Goal: Check status: Check status

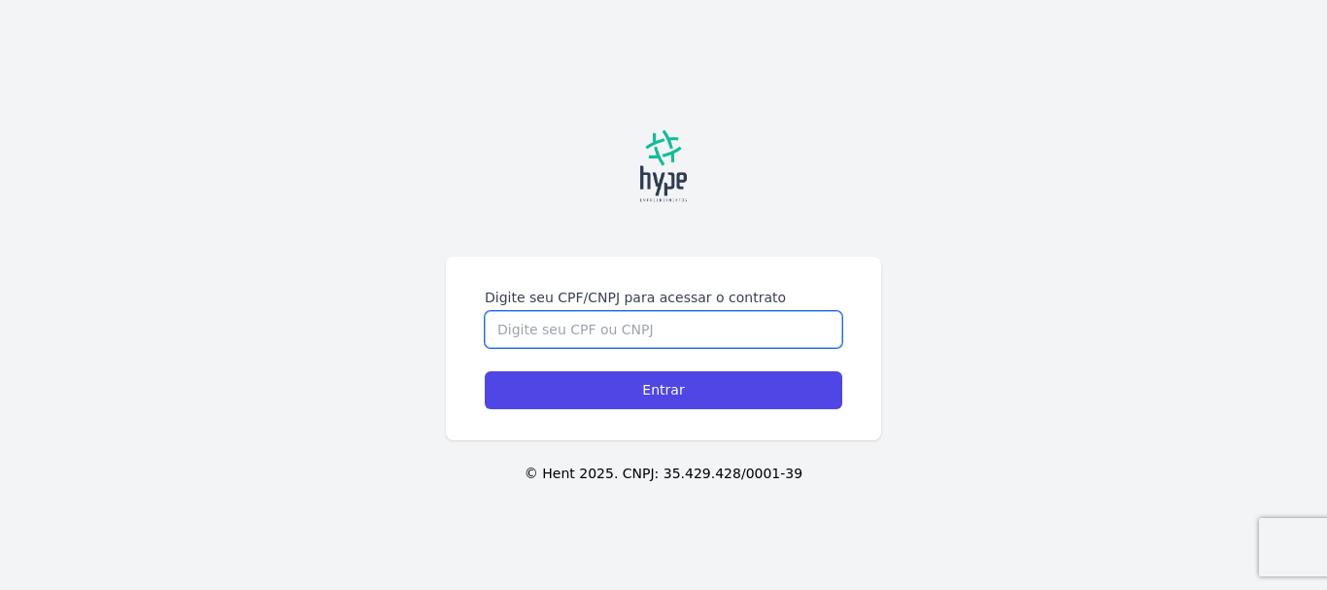
click at [639, 333] on input "Digite seu CPF/CNPJ para acessar o contrato" at bounding box center [664, 329] width 358 height 37
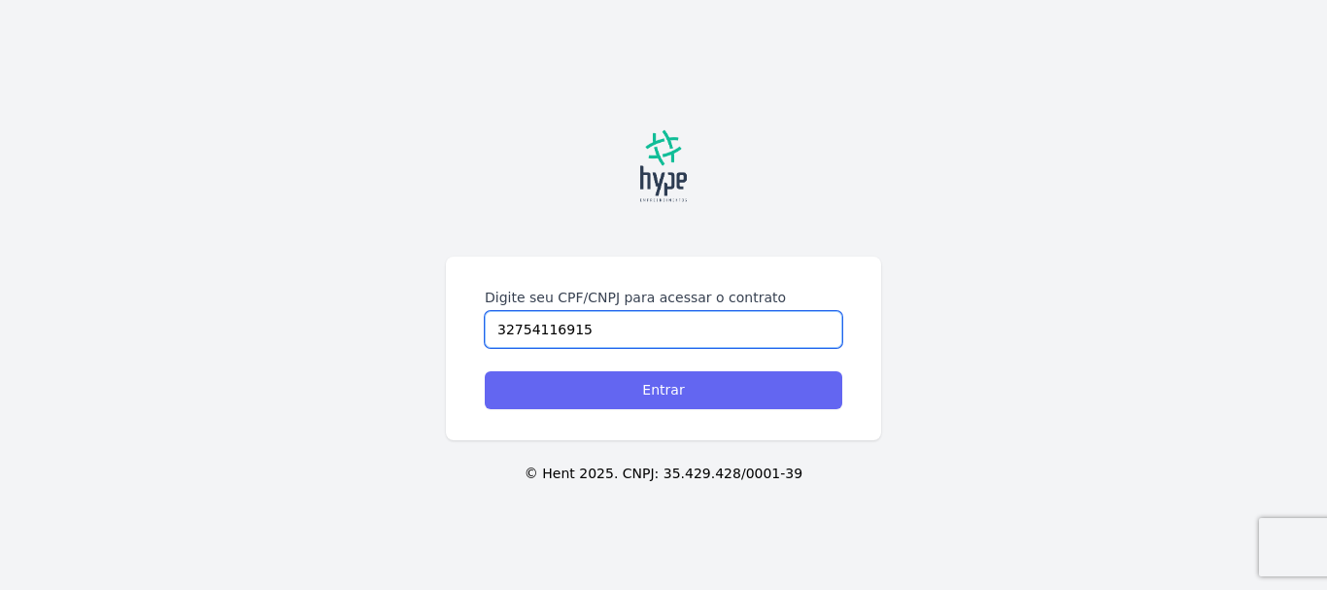
type input "32754116915"
click at [667, 389] on input "Entrar" at bounding box center [664, 390] width 358 height 38
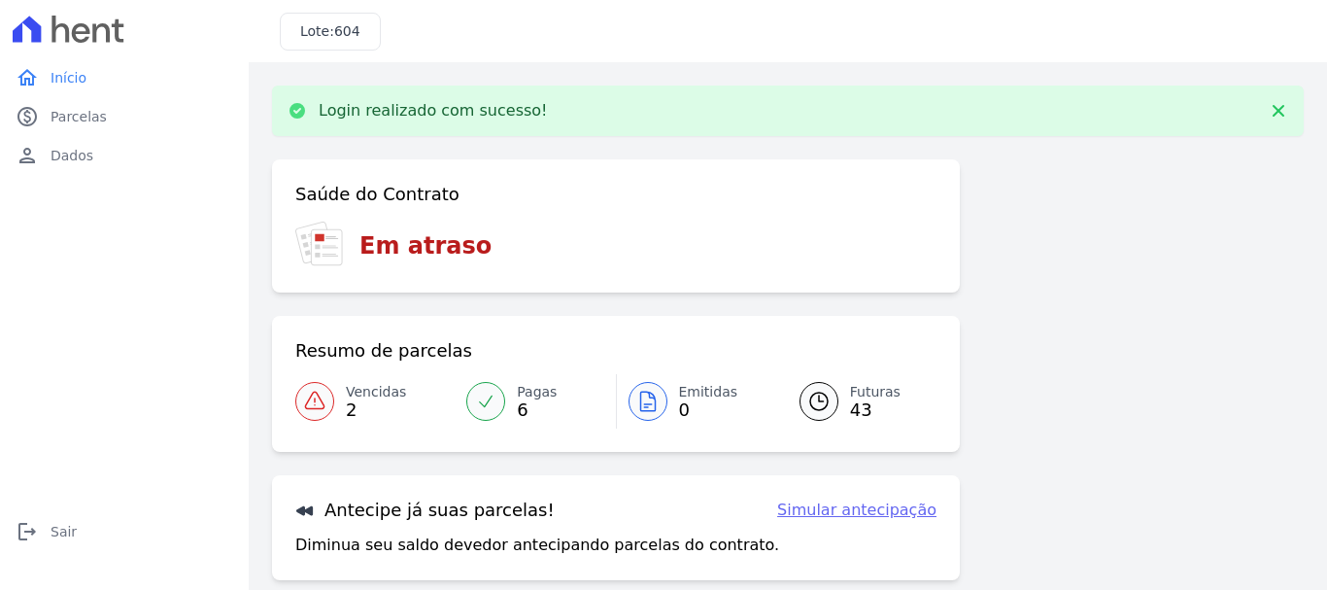
click at [362, 400] on span "Vencidas" at bounding box center [376, 392] width 60 height 20
